Goal: Task Accomplishment & Management: Manage account settings

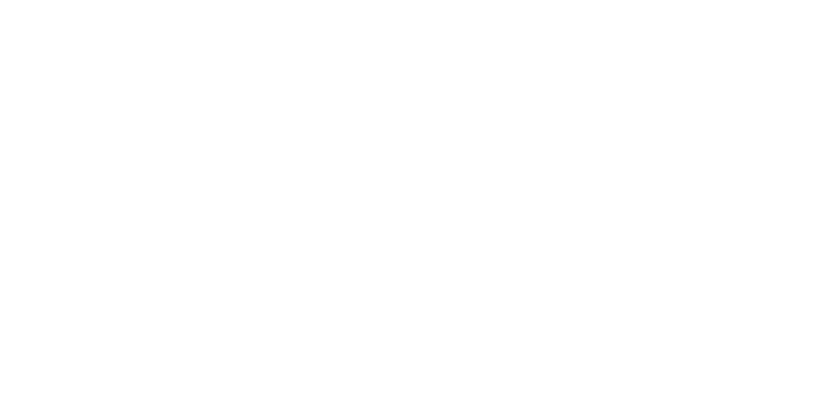
type input "**********"
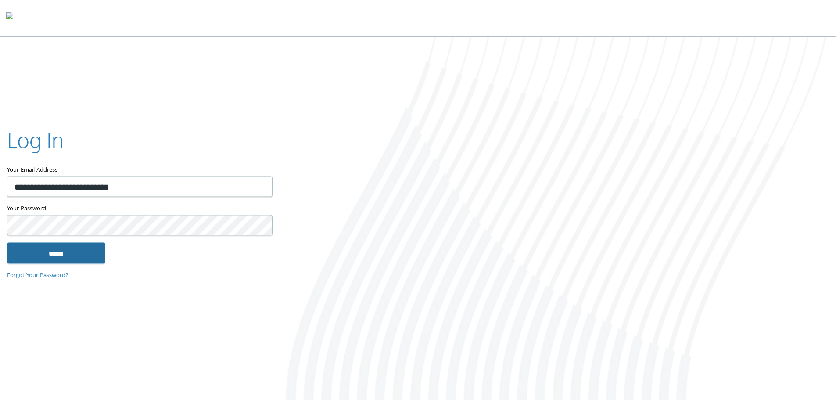
click at [93, 256] on input "******" at bounding box center [56, 252] width 98 height 21
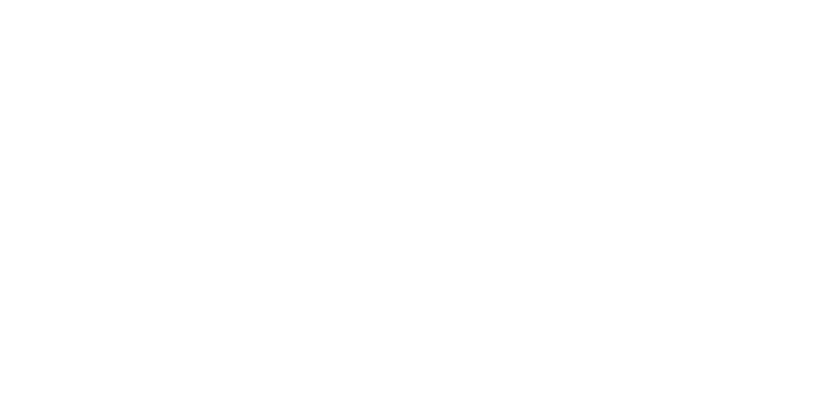
type input "**********"
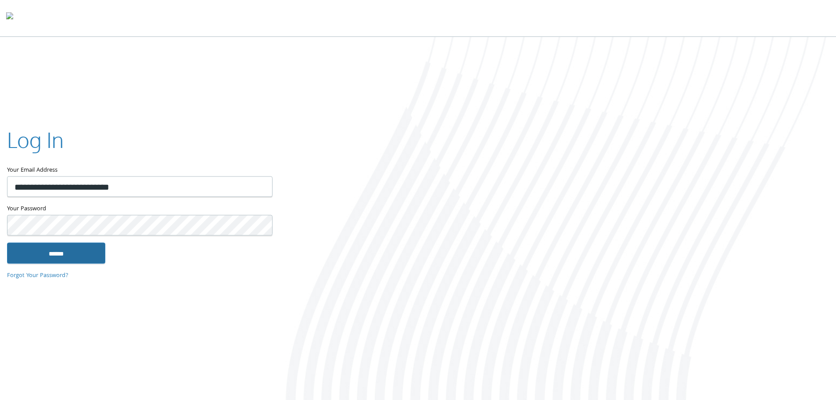
click at [71, 259] on input "******" at bounding box center [56, 252] width 98 height 21
